Goal: Use online tool/utility: Use online tool/utility

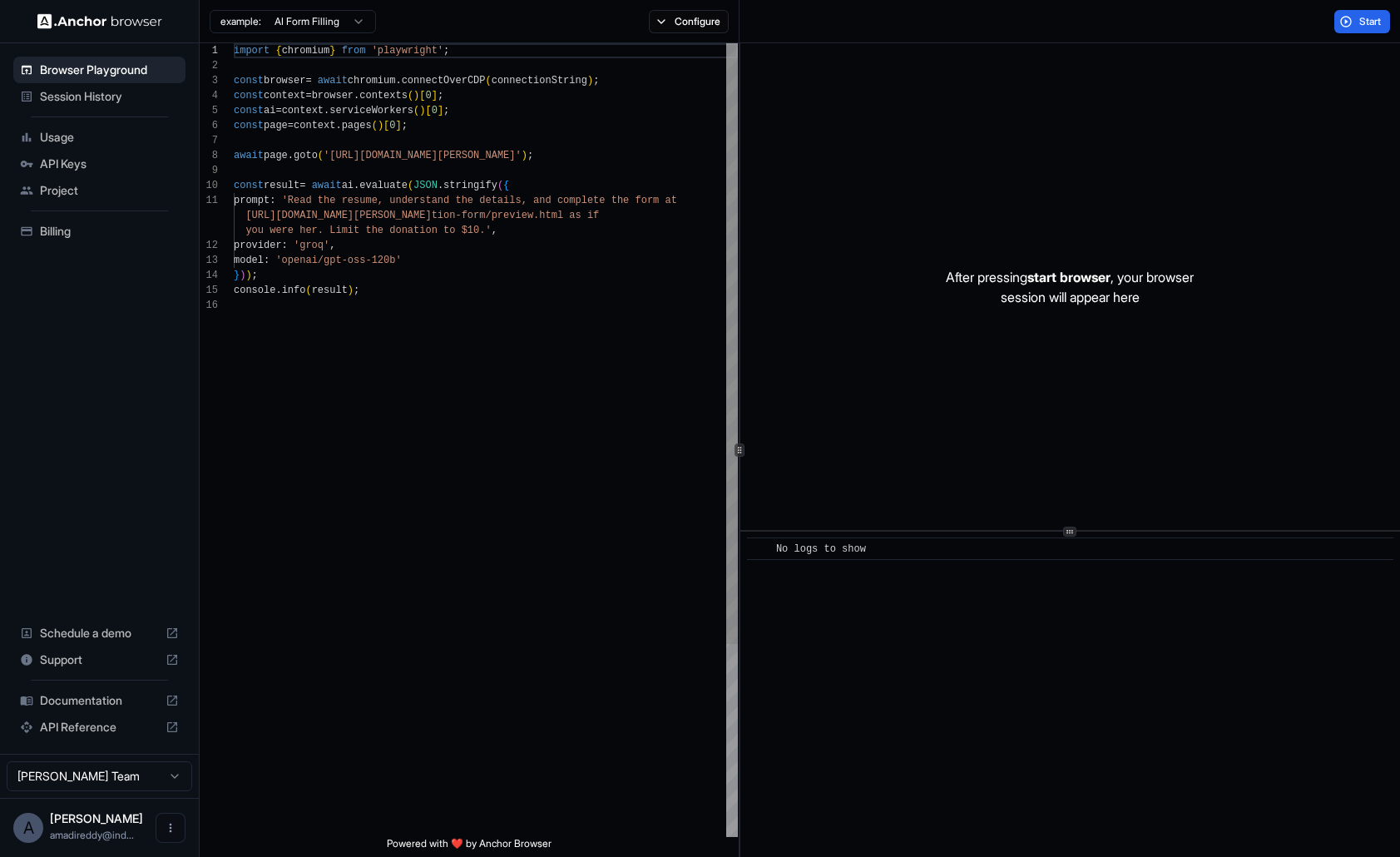
scroll to position [75, 0]
click at [435, 282] on div "import { chromium } from 'playwright' ; const browser = await chromium . connec…" at bounding box center [485, 566] width 504 height 1048
click at [993, 302] on p "After pressing start browser , your browser session will appear here" at bounding box center [1069, 287] width 248 height 40
click at [416, 156] on div "import { chromium } from 'playwright' ; const browser = await chromium . connec…" at bounding box center [485, 566] width 504 height 1048
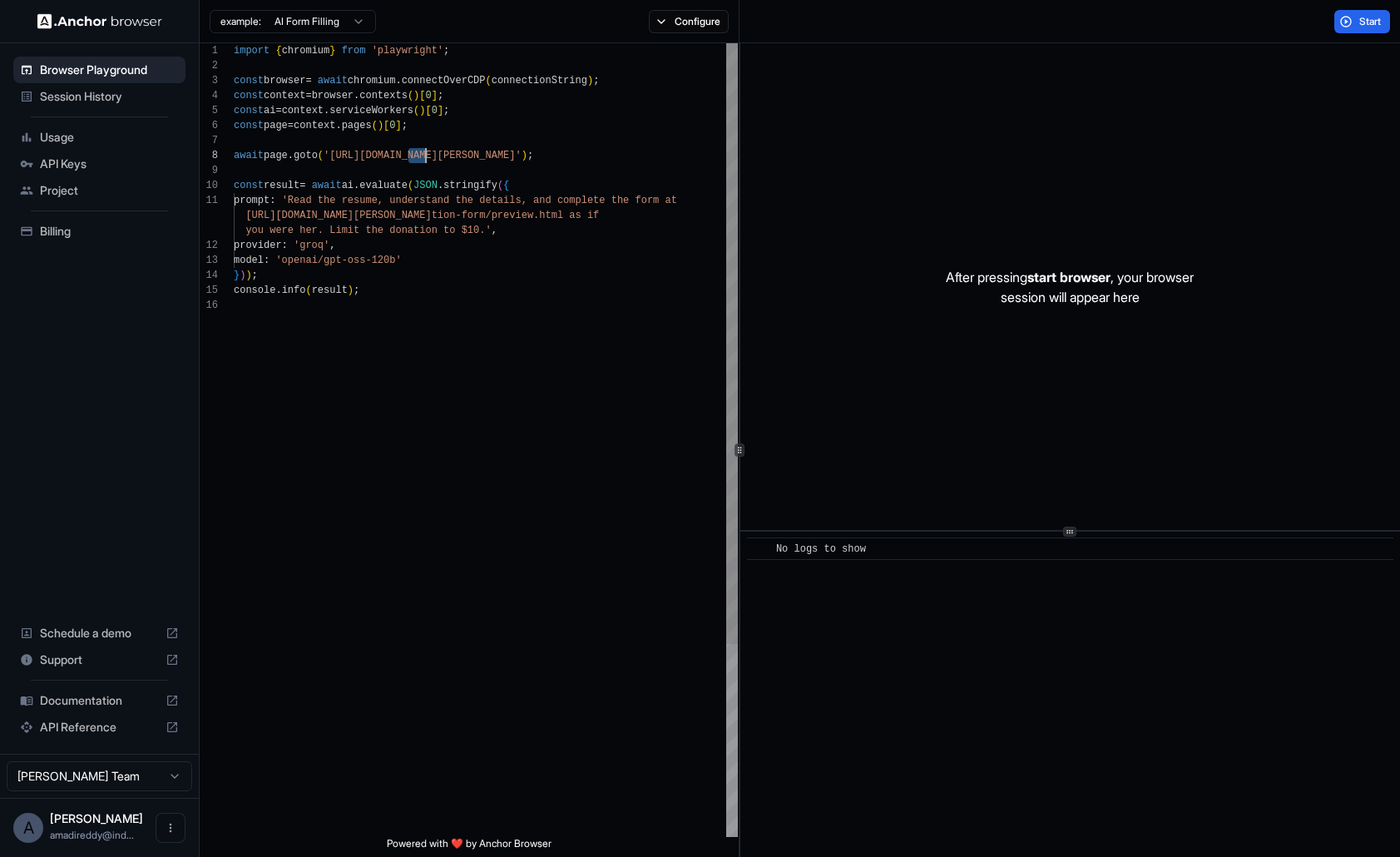
click at [416, 156] on div "import { chromium } from 'playwright' ; const browser = await chromium . connec…" at bounding box center [485, 566] width 504 height 1048
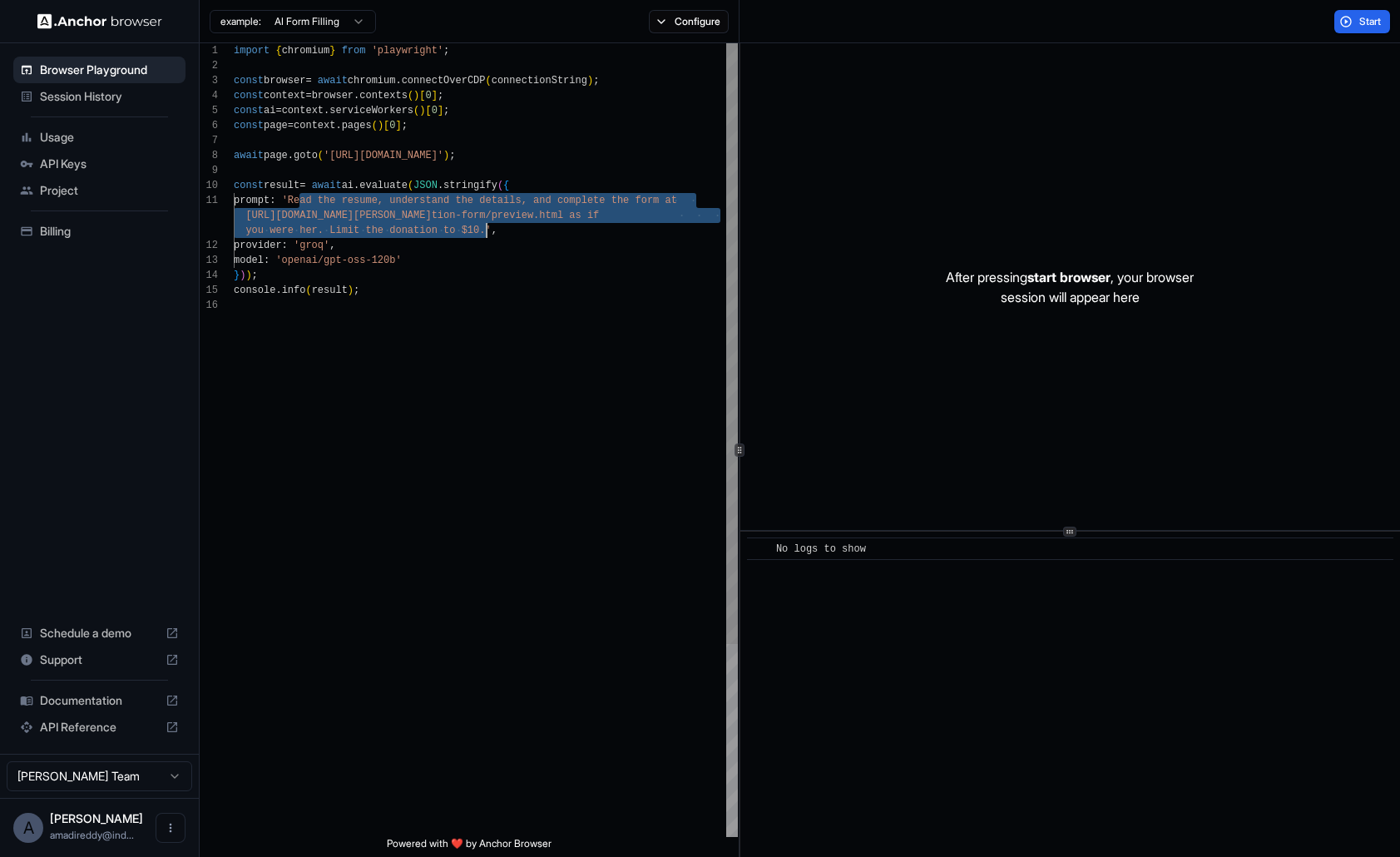
drag, startPoint x: 299, startPoint y: 204, endPoint x: 484, endPoint y: 226, distance: 186.3
click at [484, 226] on div "import { chromium } from 'playwright' ; const browser = await chromium . connec…" at bounding box center [485, 566] width 504 height 1048
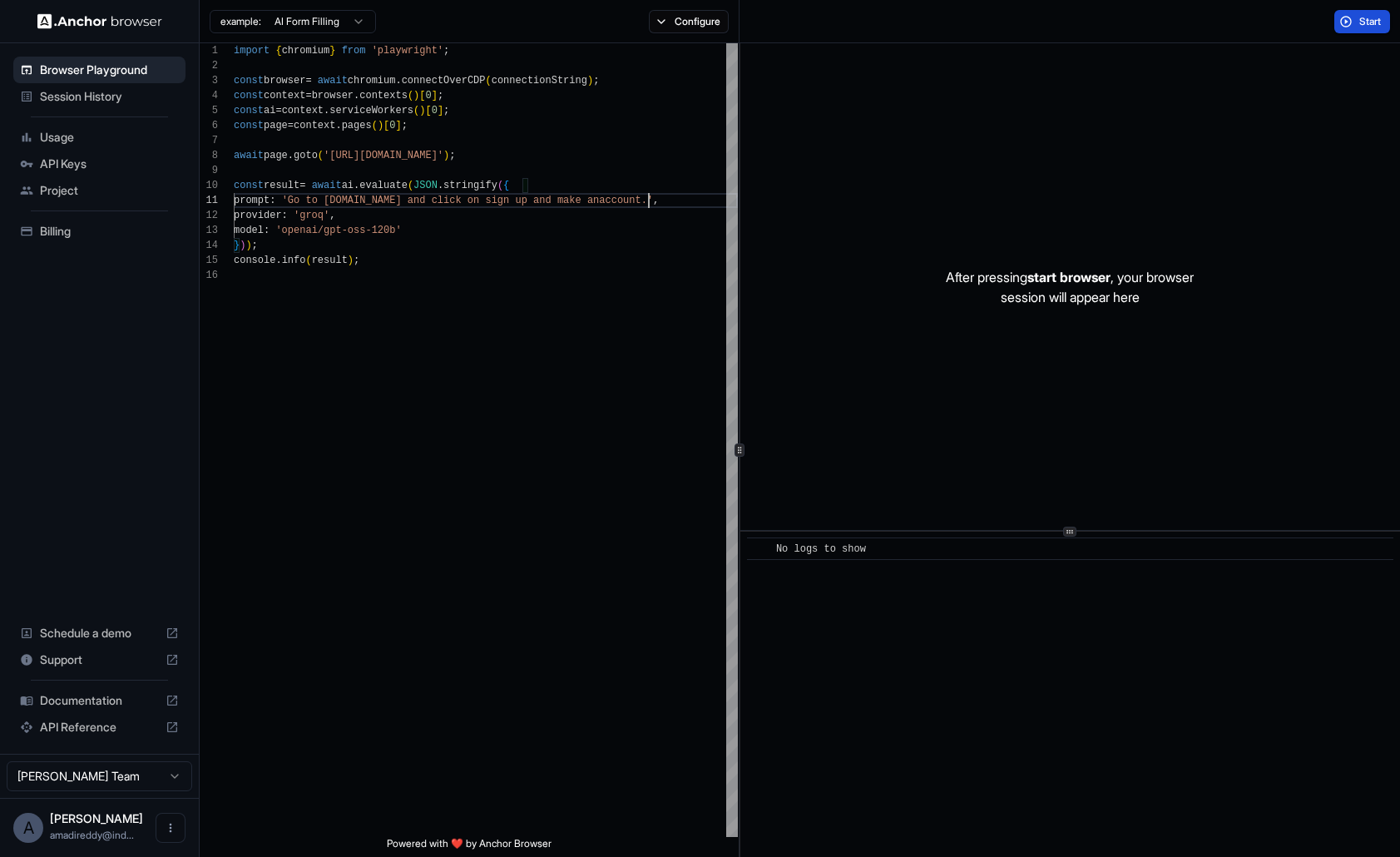
click at [1366, 16] on span "Start" at bounding box center [1370, 21] width 23 height 13
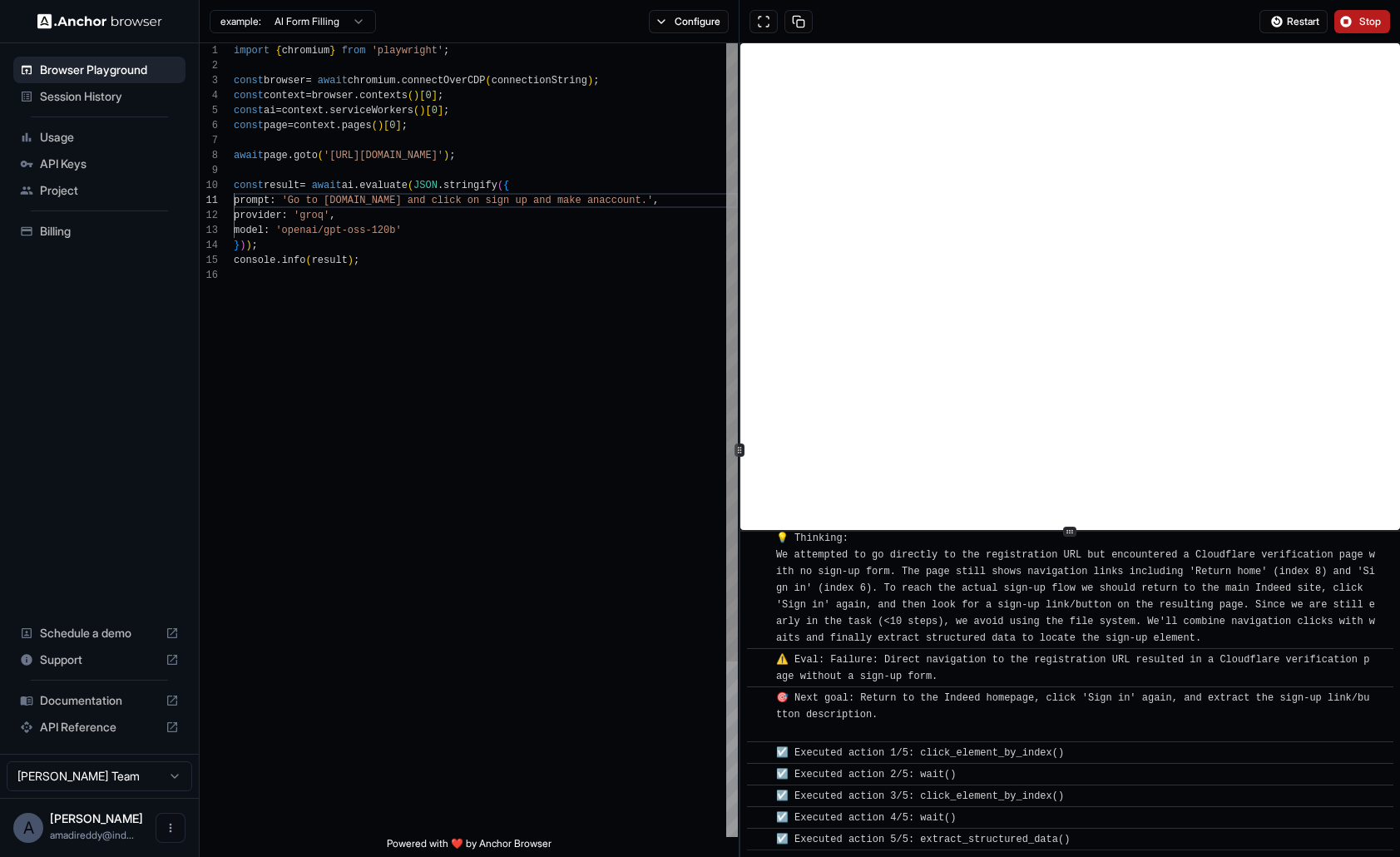
scroll to position [75, 0]
click at [463, 361] on div "import { chromium } from 'playwright' ; const browser = await chromium . connec…" at bounding box center [485, 551] width 504 height 1018
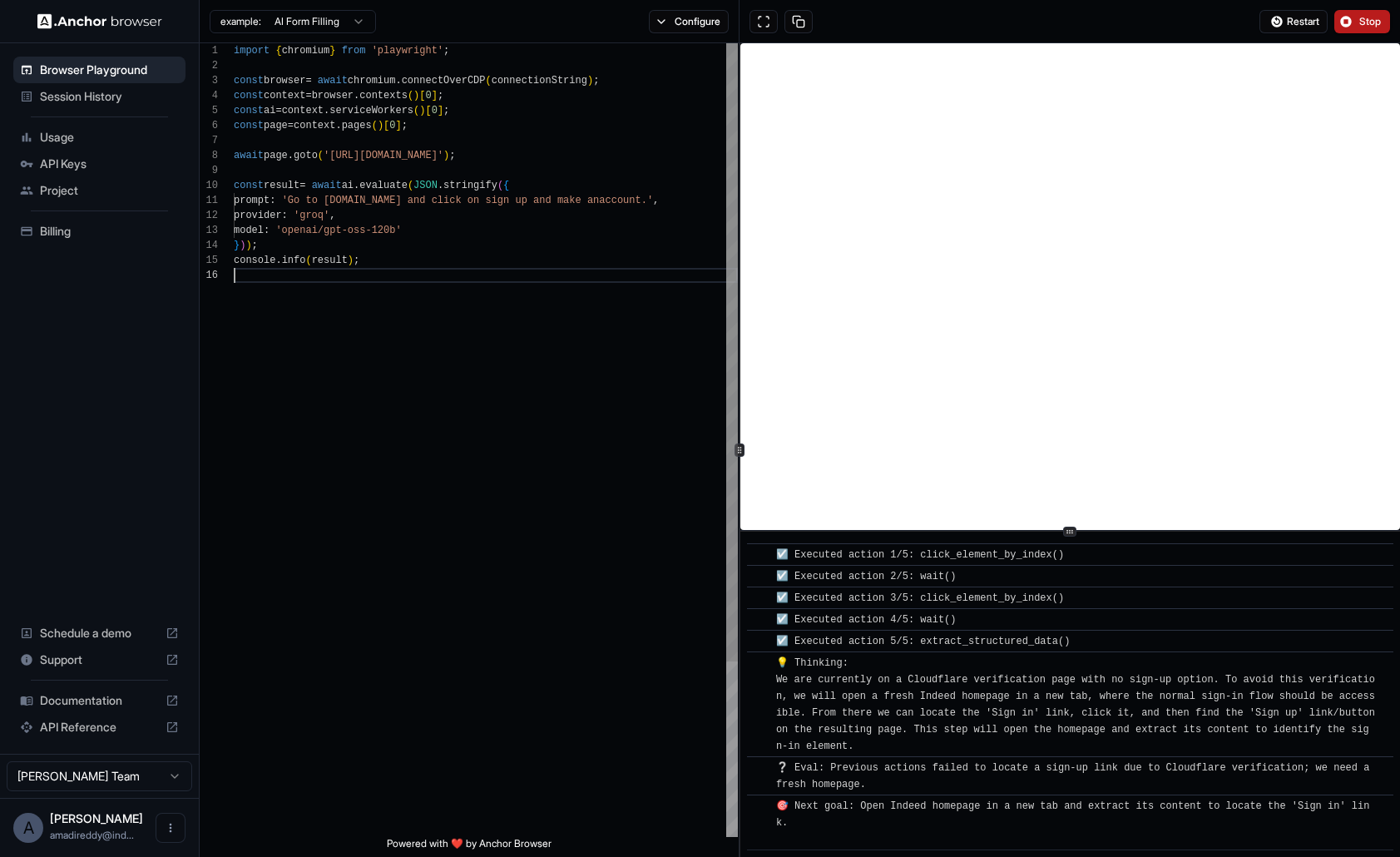
scroll to position [782, 0]
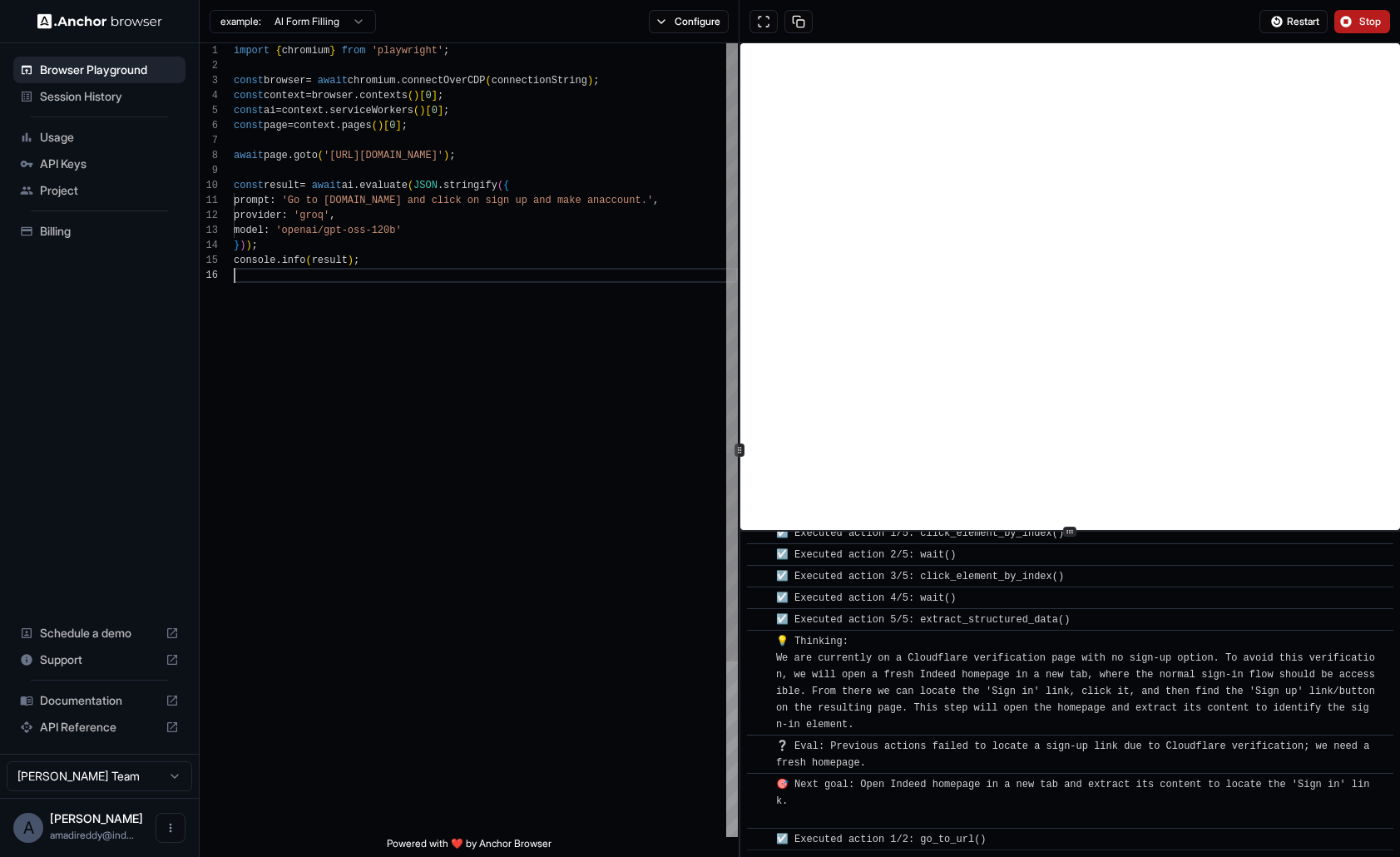
click at [402, 239] on div "import { chromium } from 'playwright' ; const browser = await chromium . connec…" at bounding box center [485, 551] width 504 height 1018
click at [402, 261] on div "import { chromium } from 'playwright' ; const browser = await chromium . connec…" at bounding box center [485, 551] width 504 height 1018
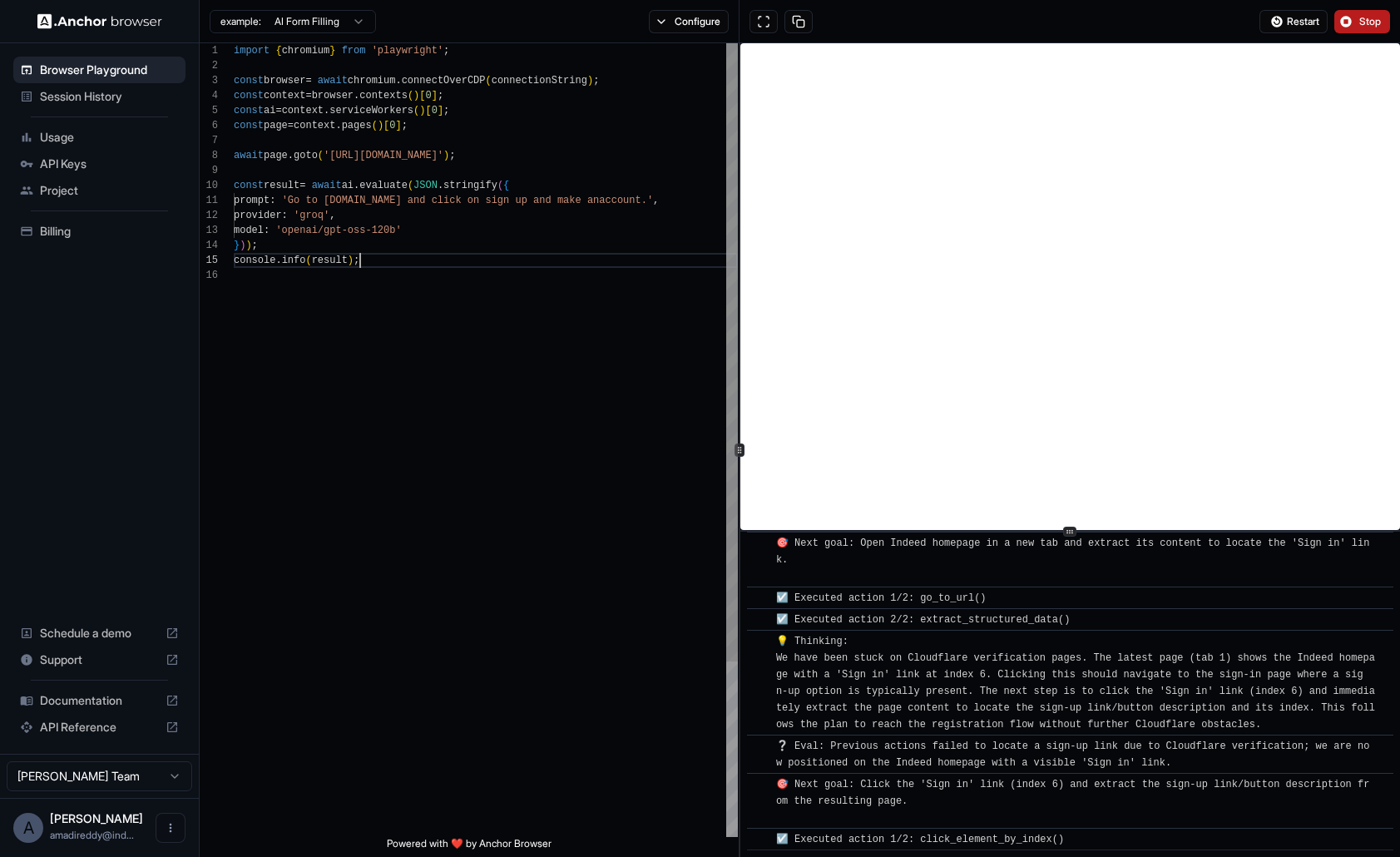
scroll to position [1046, 0]
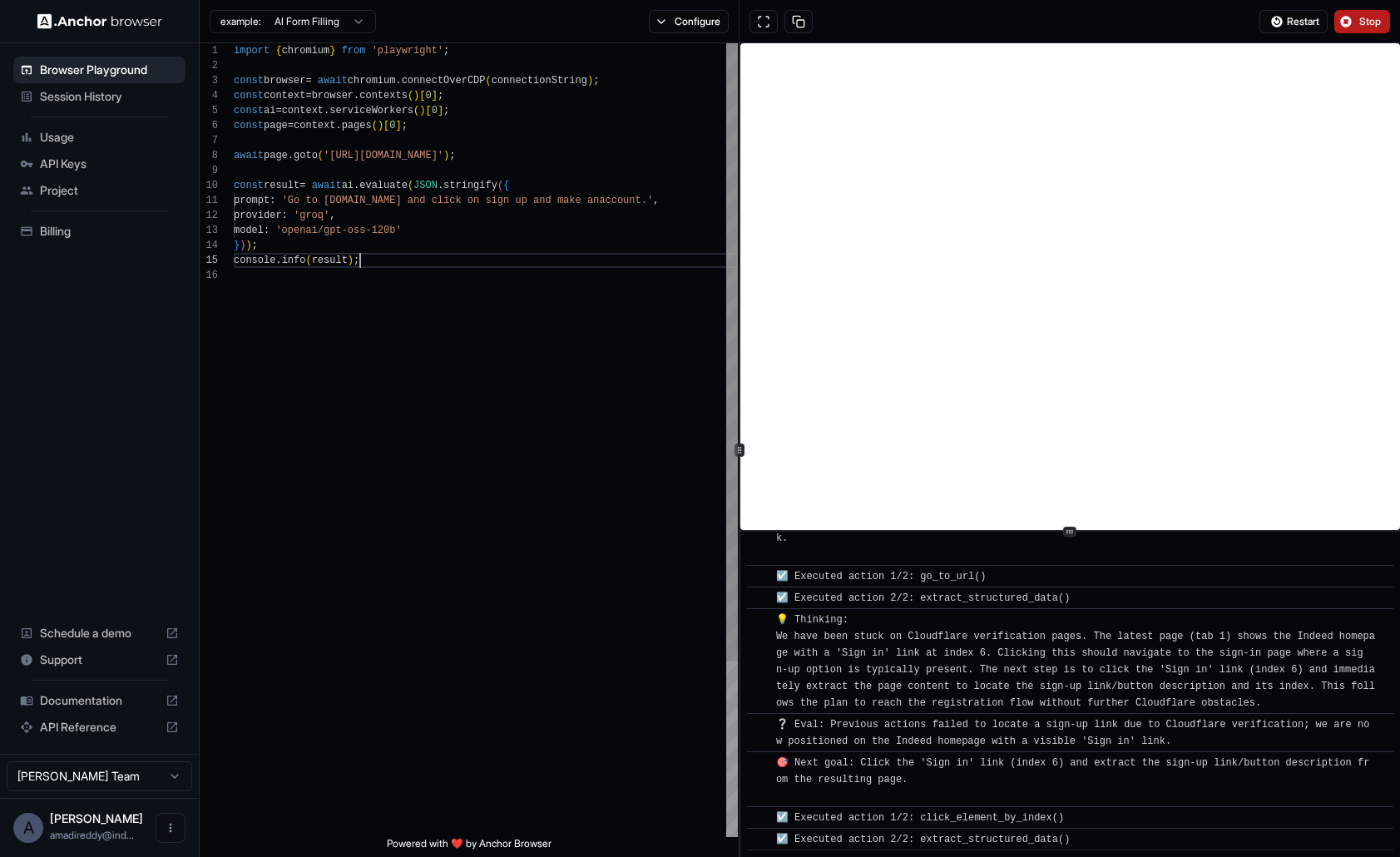
click at [647, 200] on div "import { chromium } from 'playwright' ; const browser = await chromium . connec…" at bounding box center [485, 551] width 504 height 1018
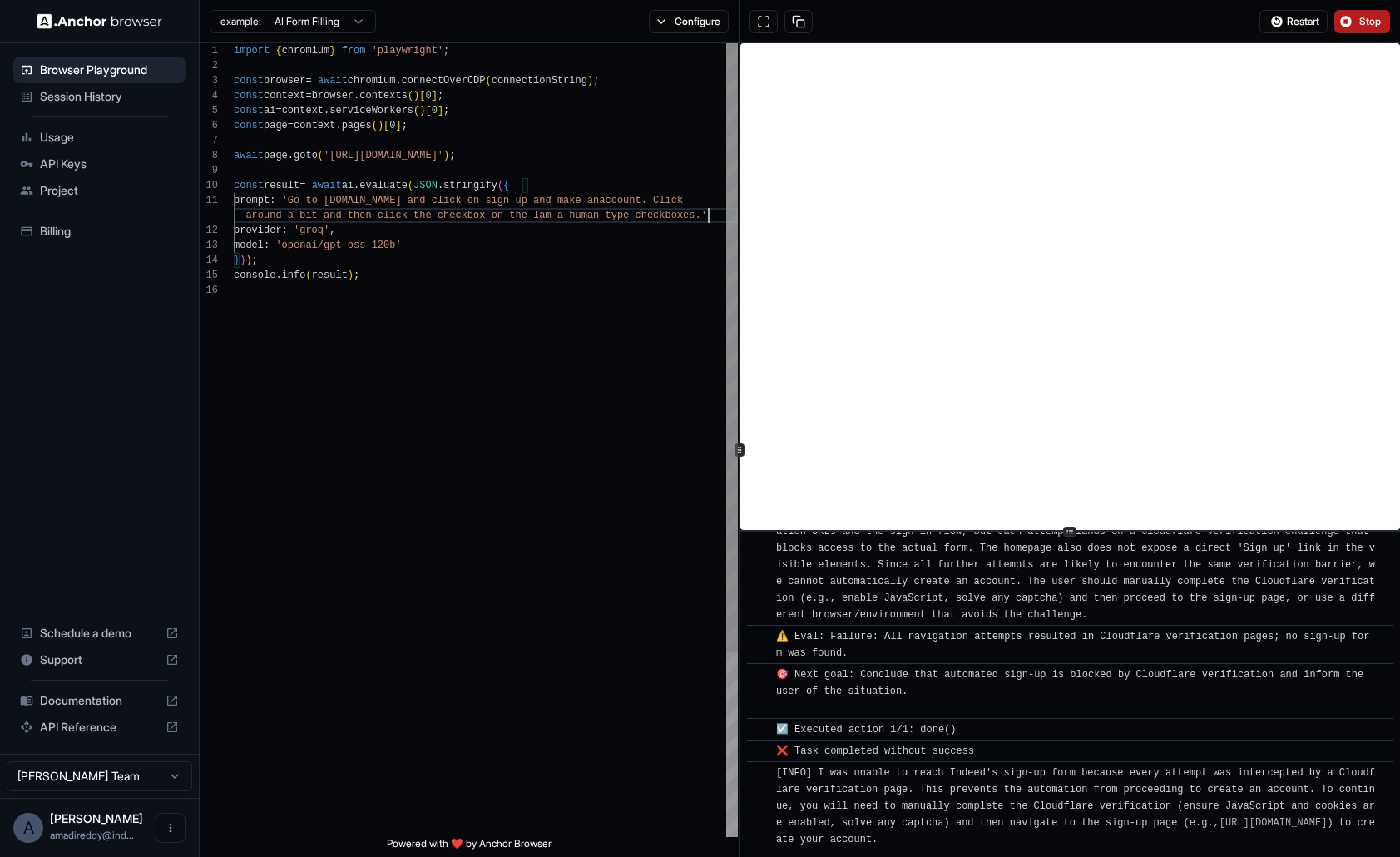
scroll to position [2238, 0]
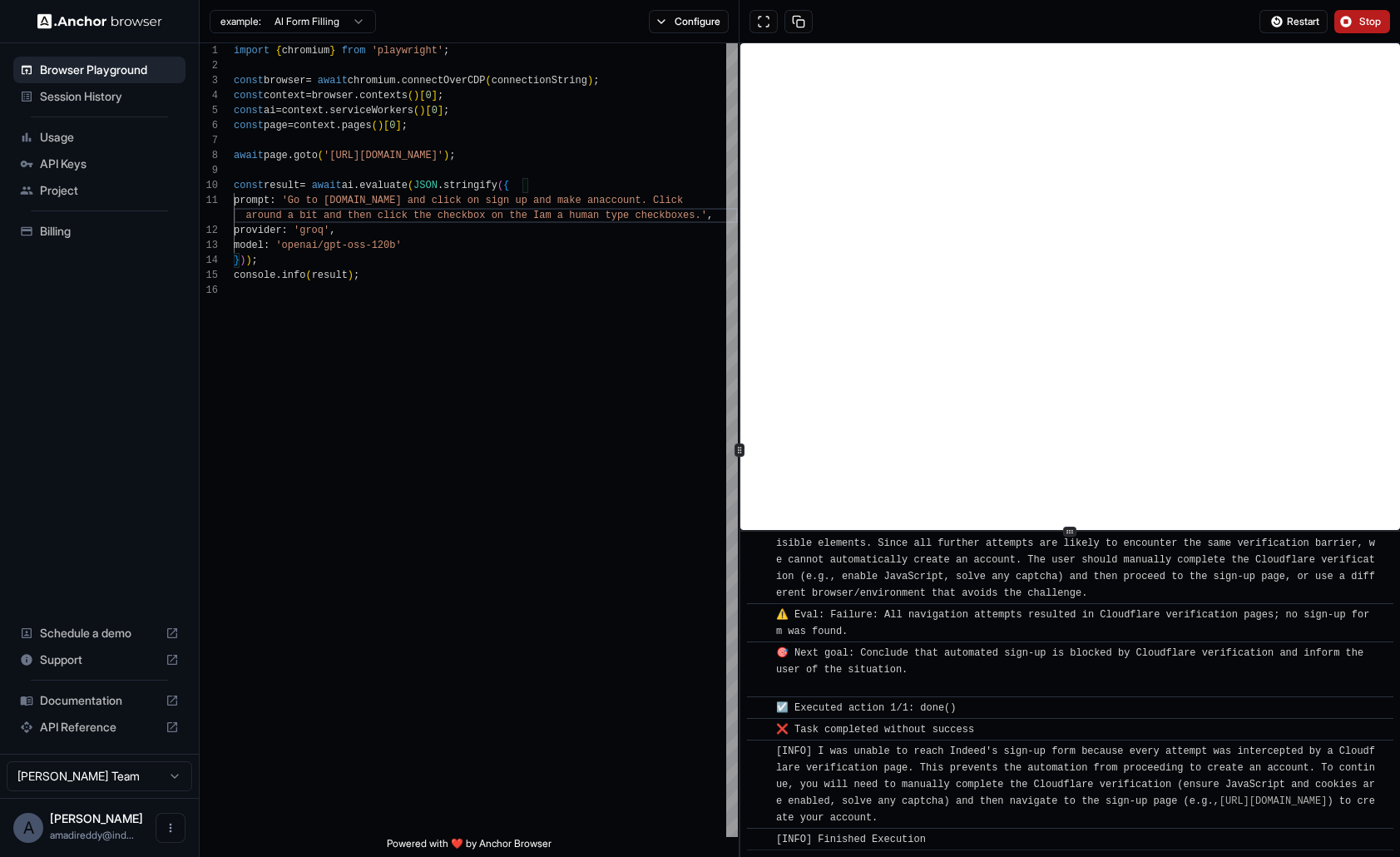
type textarea "**********"
click at [1370, 15] on span "Stop" at bounding box center [1370, 21] width 23 height 13
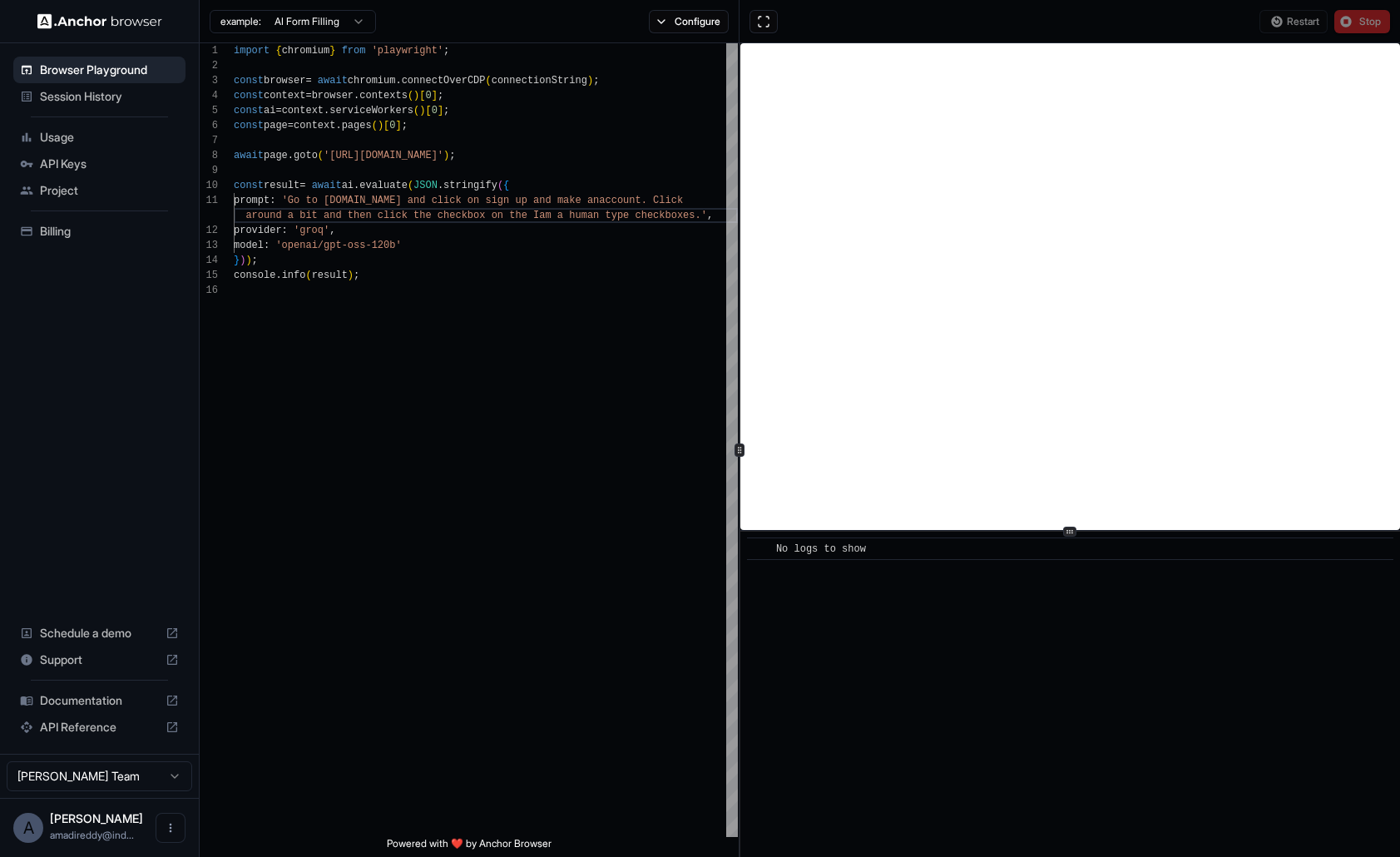
scroll to position [0, 0]
click at [1284, 18] on div "Restart Stop" at bounding box center [1325, 21] width 130 height 23
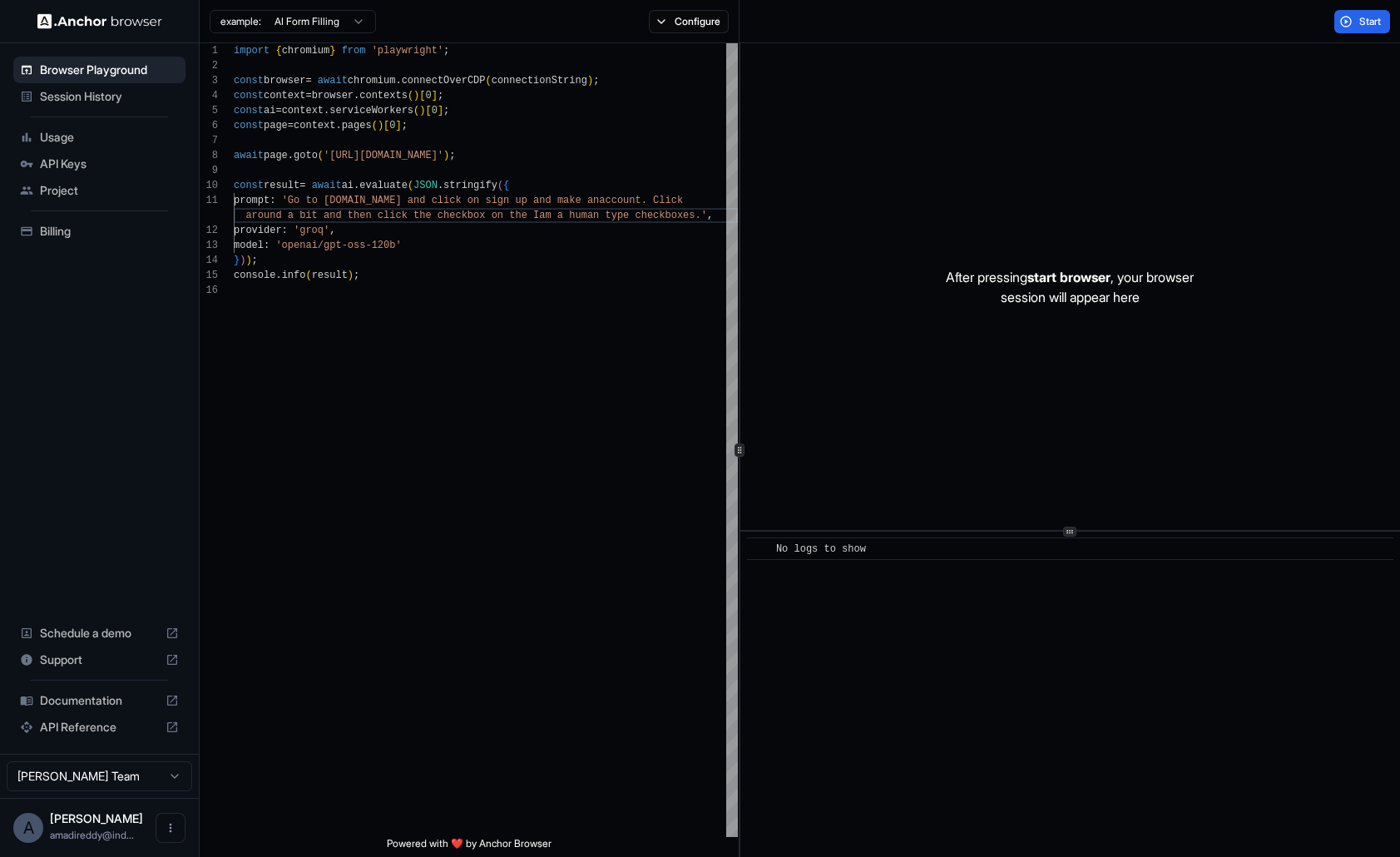
click at [1280, 27] on div "Start" at bounding box center [1069, 21] width 660 height 43
click at [1381, 15] on span "Start" at bounding box center [1370, 21] width 23 height 13
click at [1356, 29] on button "Start" at bounding box center [1363, 21] width 56 height 23
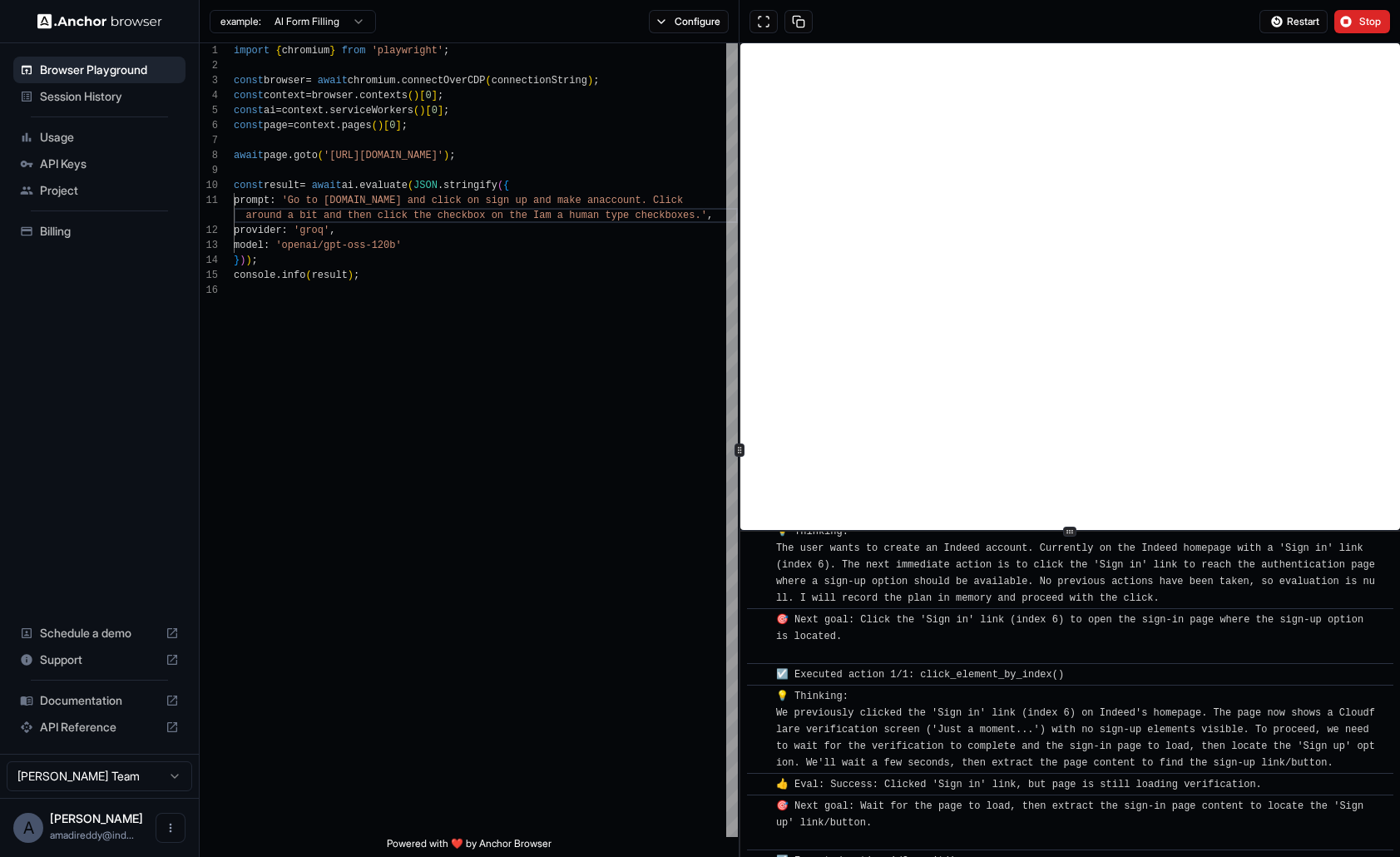
scroll to position [99, 0]
